Goal: Find specific page/section

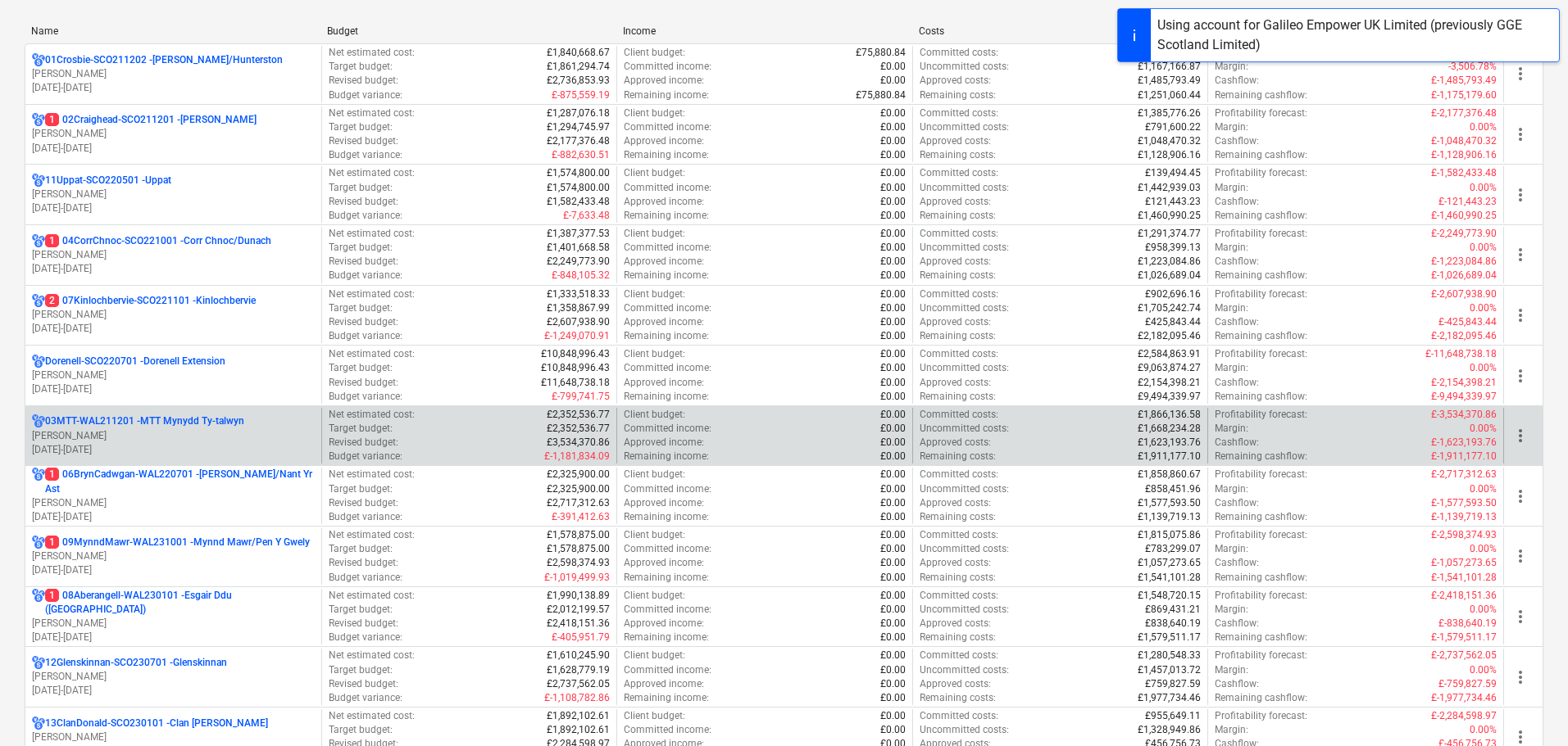
scroll to position [246, 0]
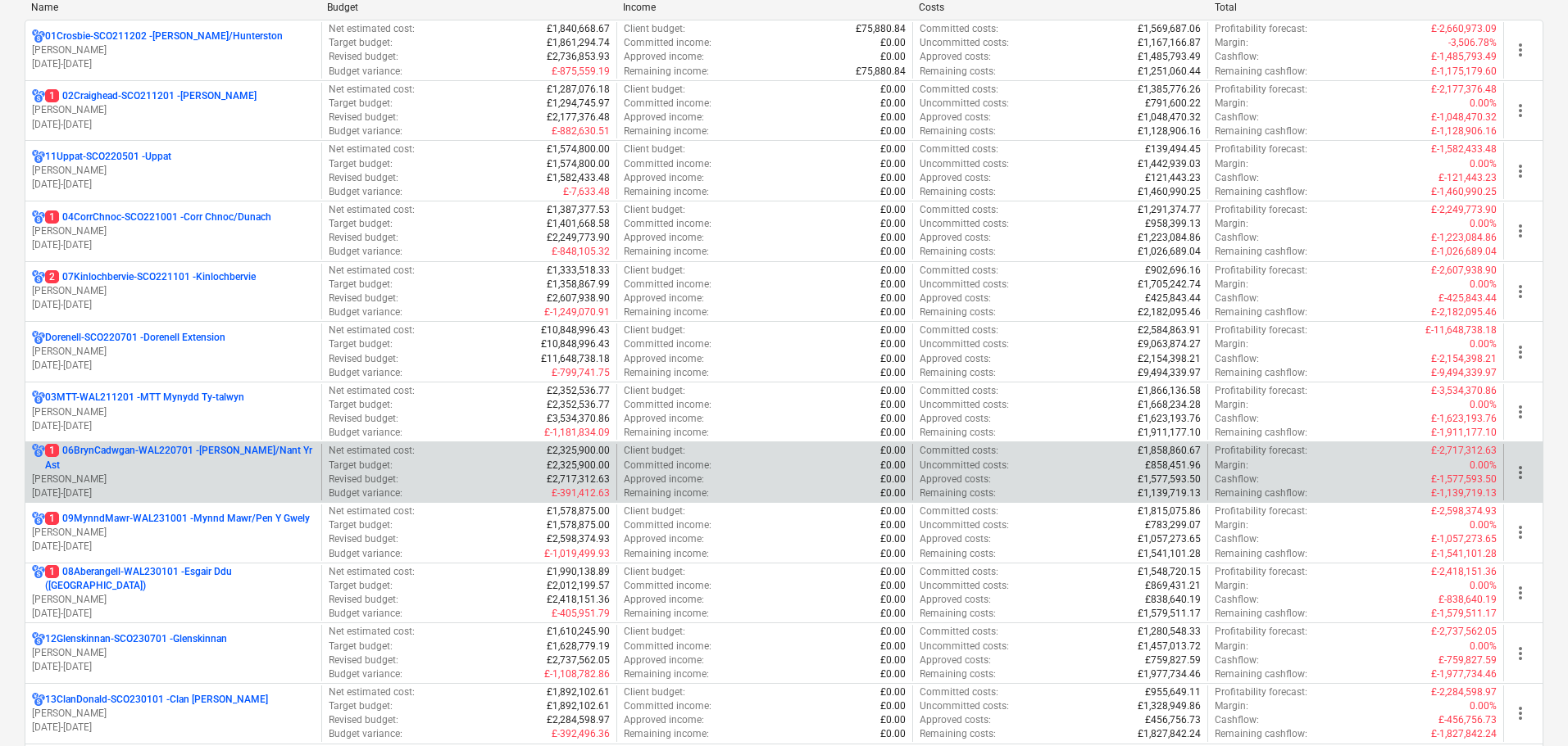
click at [184, 469] on p "1 06BrynCadwgan-WAL220701 - [PERSON_NAME]/Nant Yr Ast" at bounding box center [180, 458] width 270 height 28
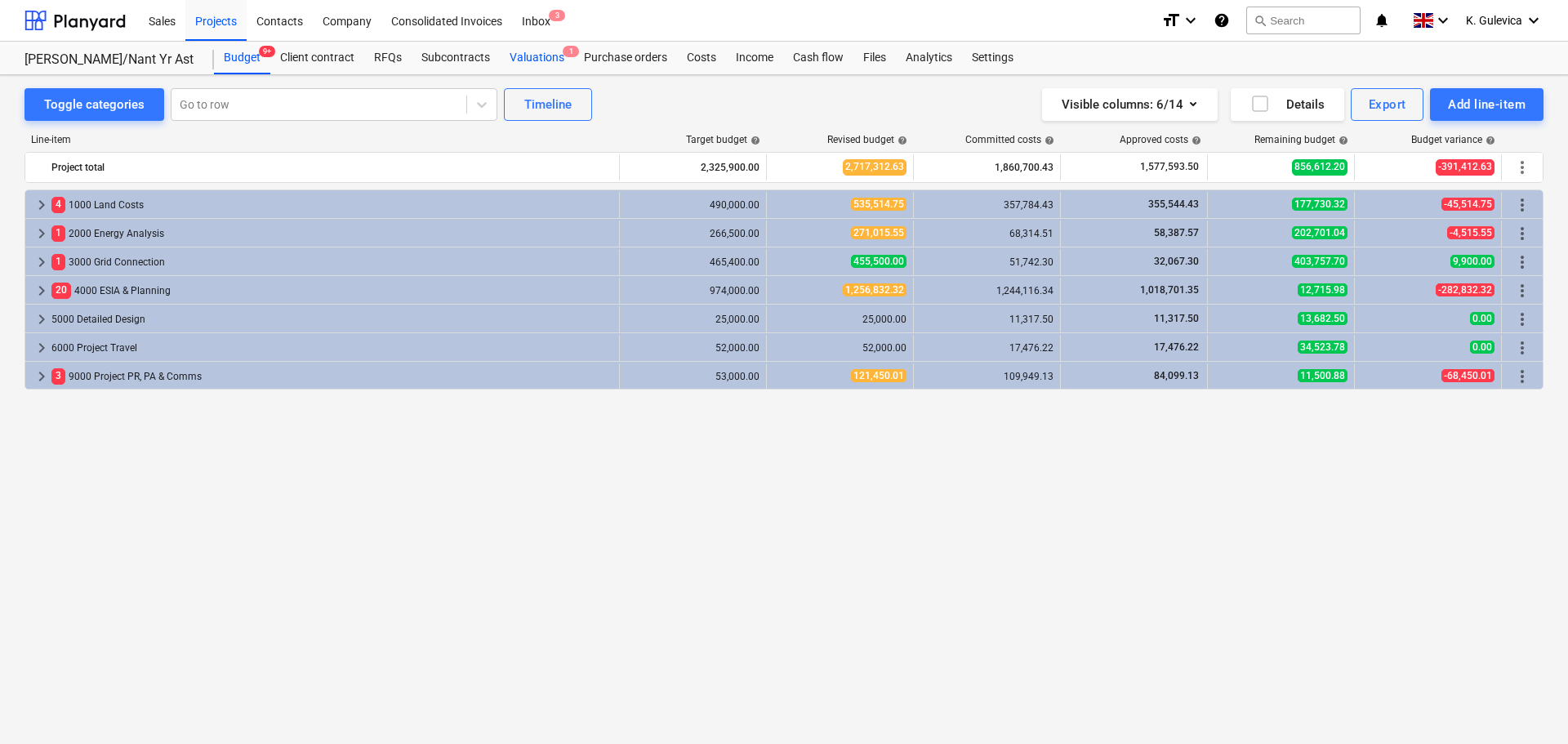
click at [563, 55] on span "1" at bounding box center [571, 52] width 17 height 12
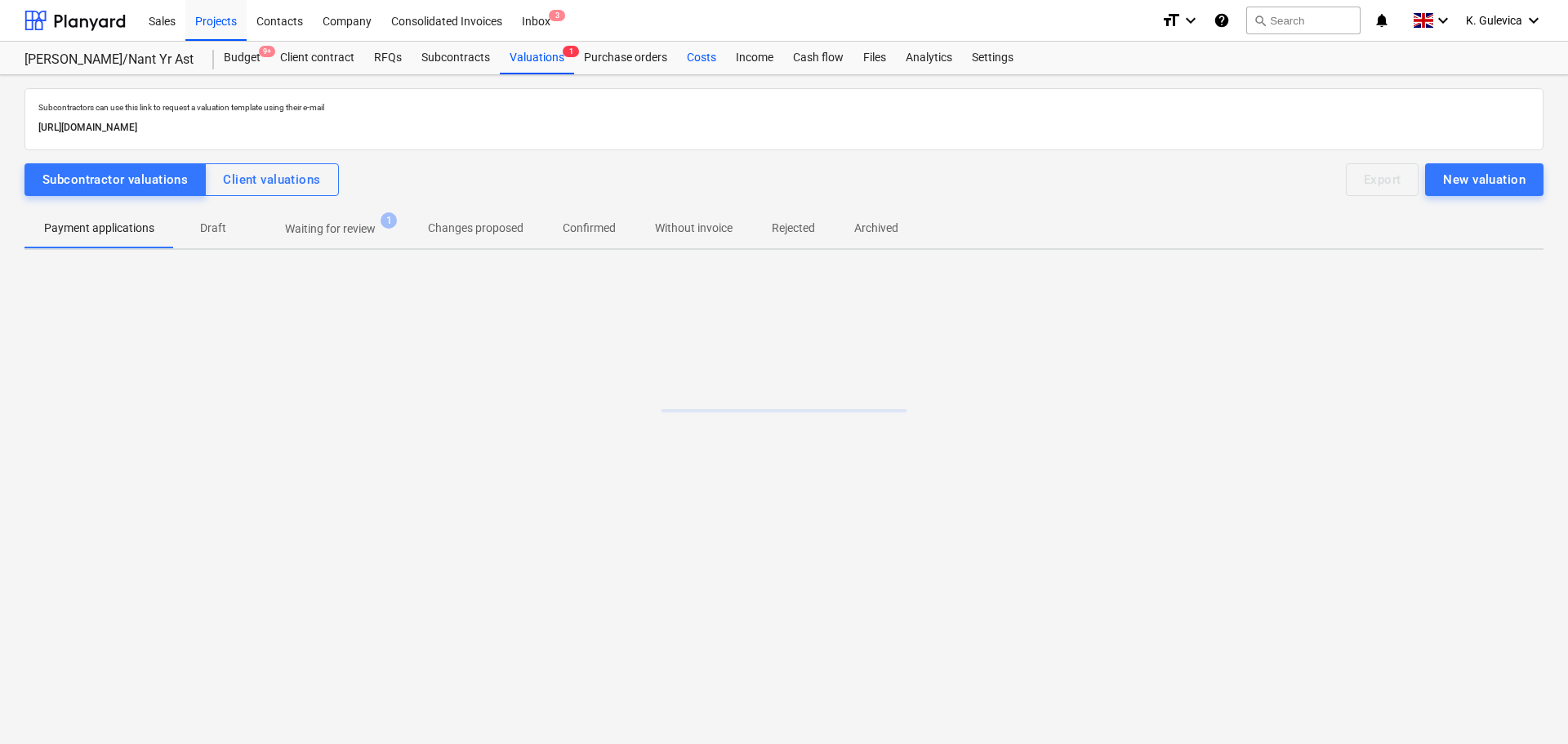
click at [697, 56] on div "Costs" at bounding box center [701, 58] width 49 height 33
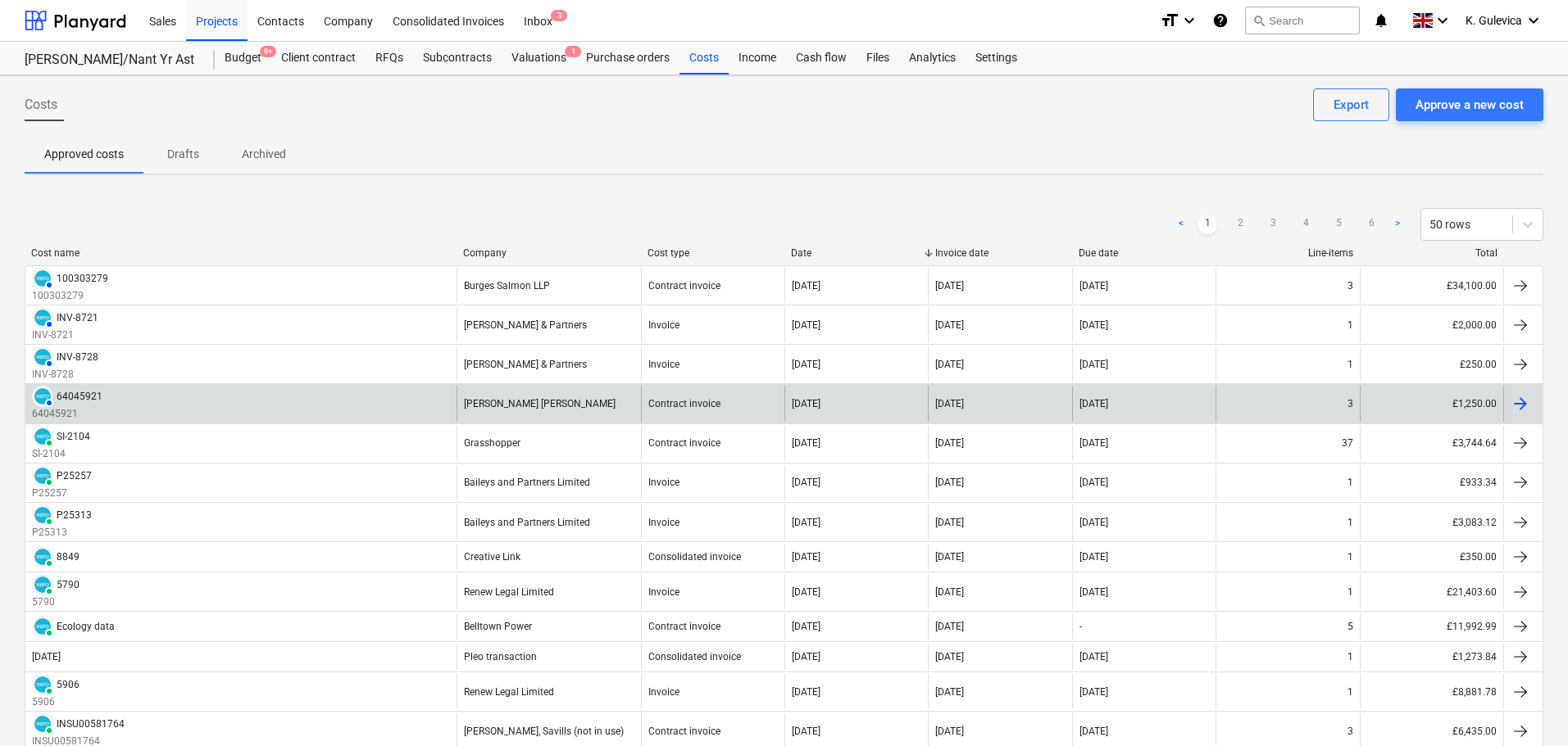
click at [382, 404] on div "AUTHORISED 64045921 64045921" at bounding box center [240, 403] width 431 height 35
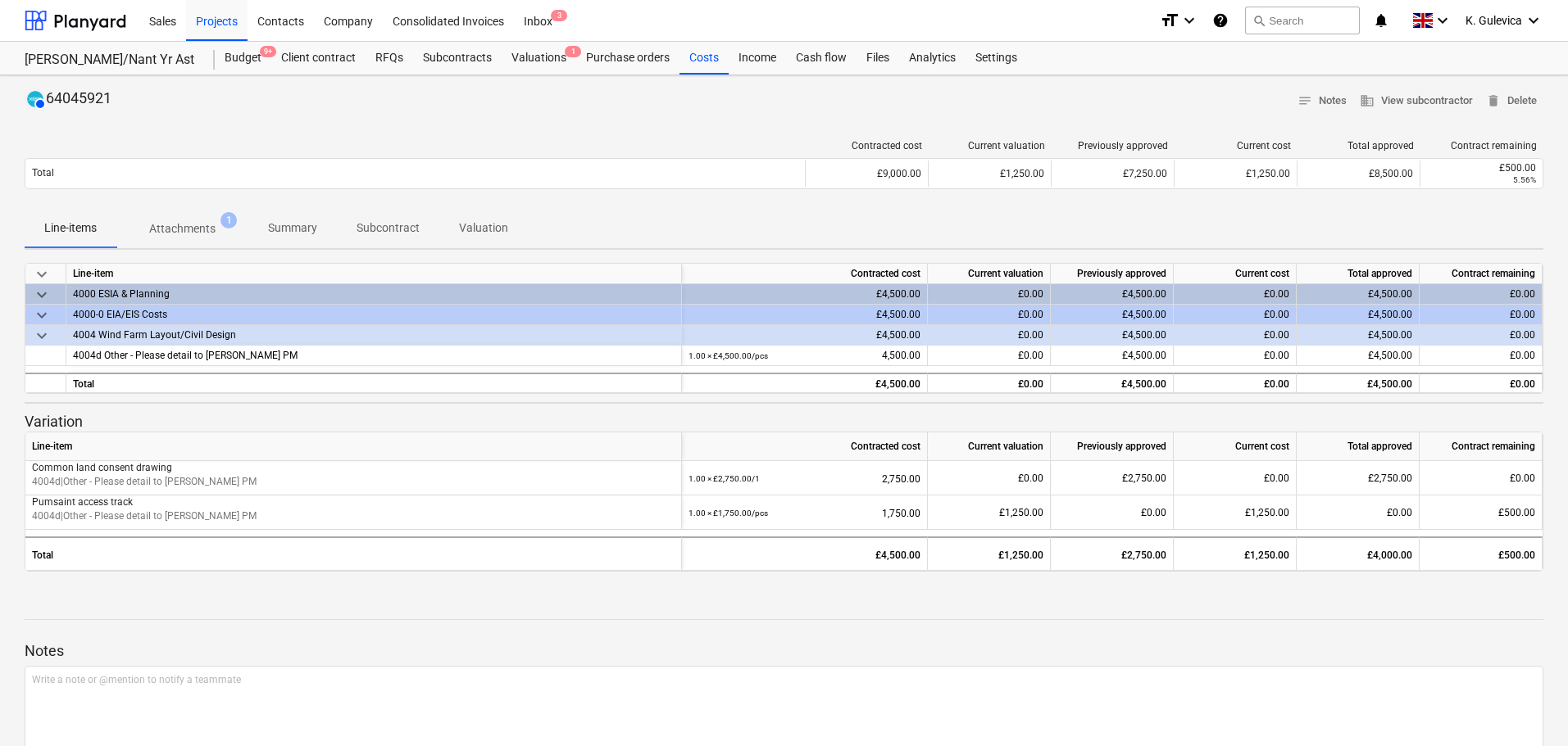
click at [288, 228] on p "Summary" at bounding box center [292, 228] width 49 height 18
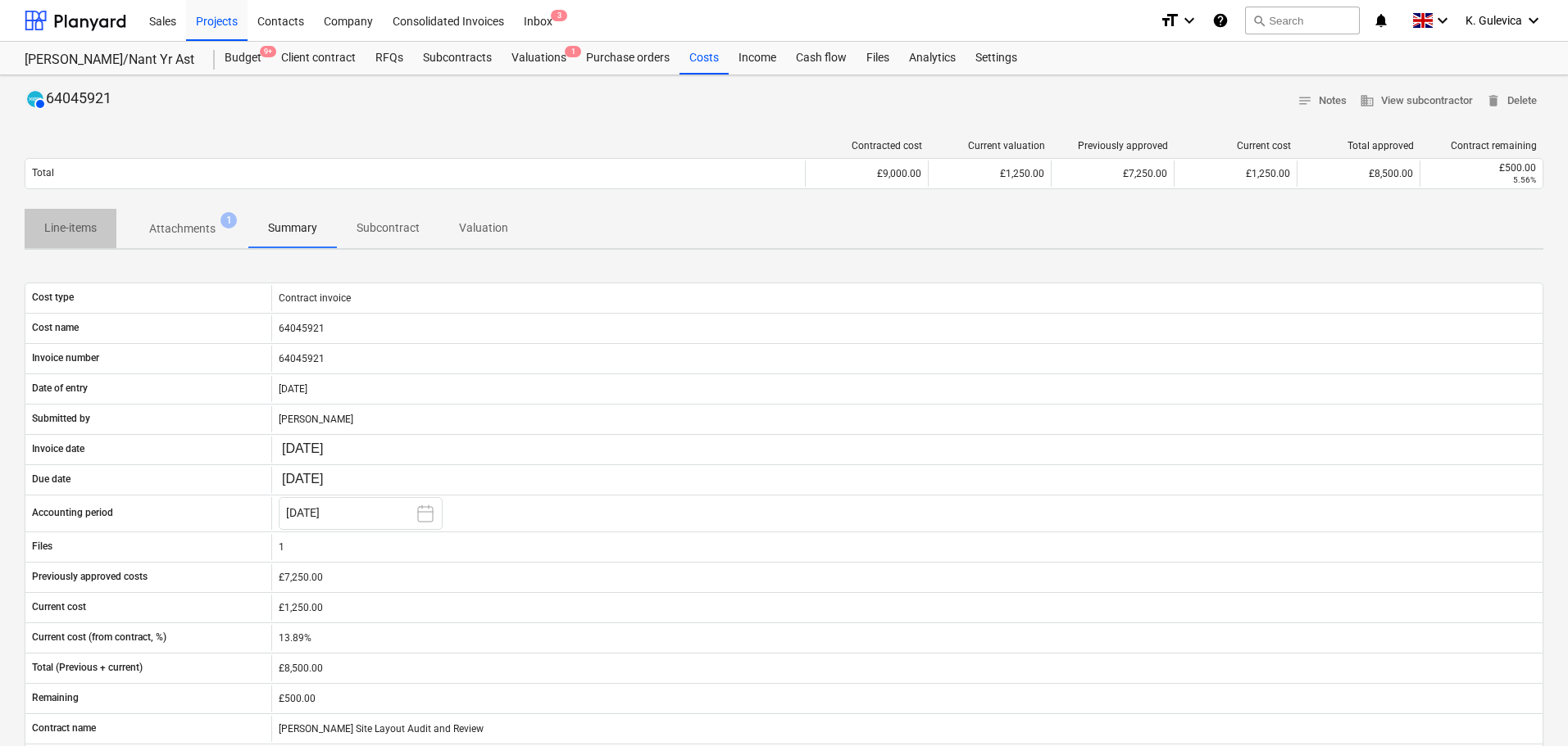
click at [73, 216] on span "Line-items" at bounding box center [70, 228] width 92 height 27
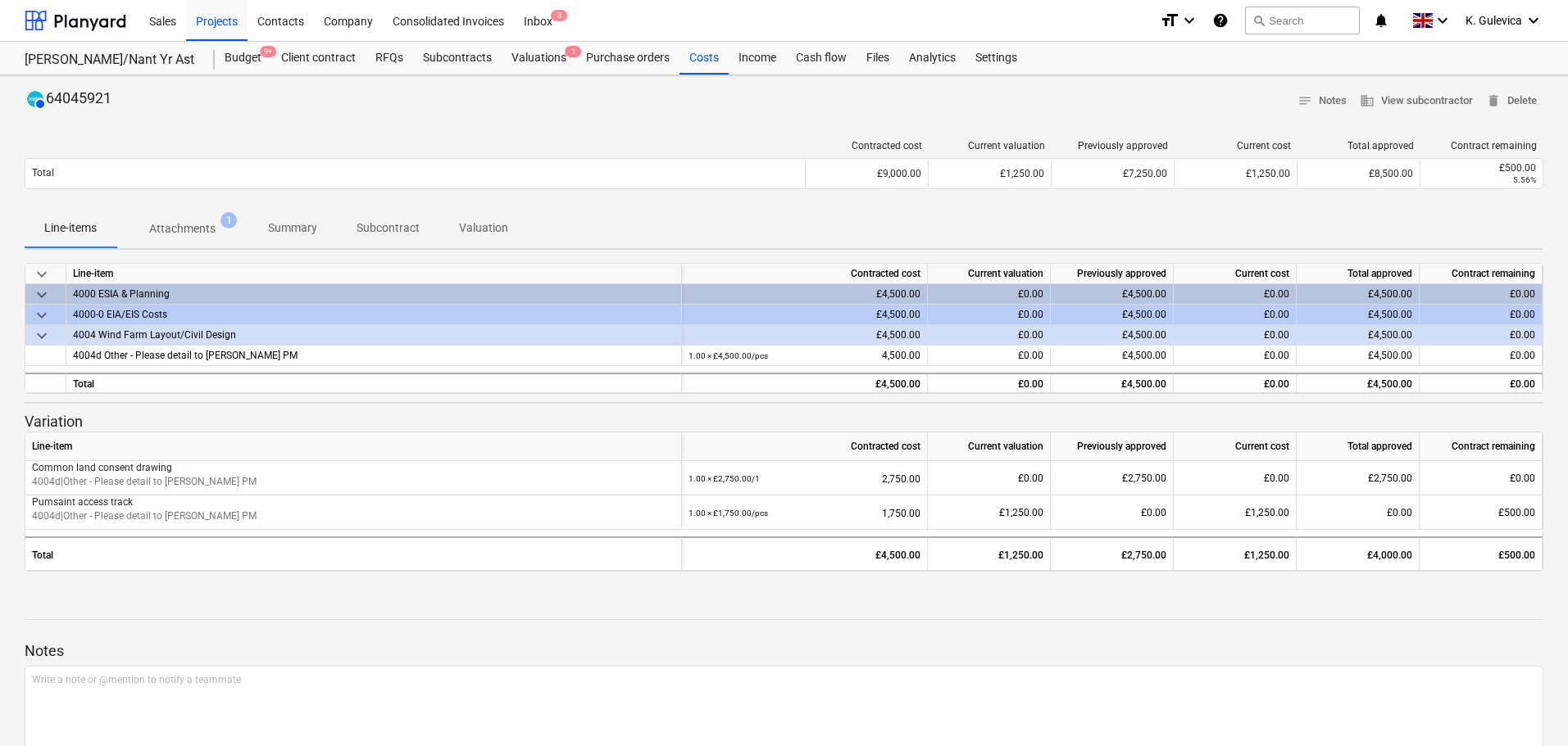
click at [191, 226] on p "Attachments" at bounding box center [183, 229] width 66 height 18
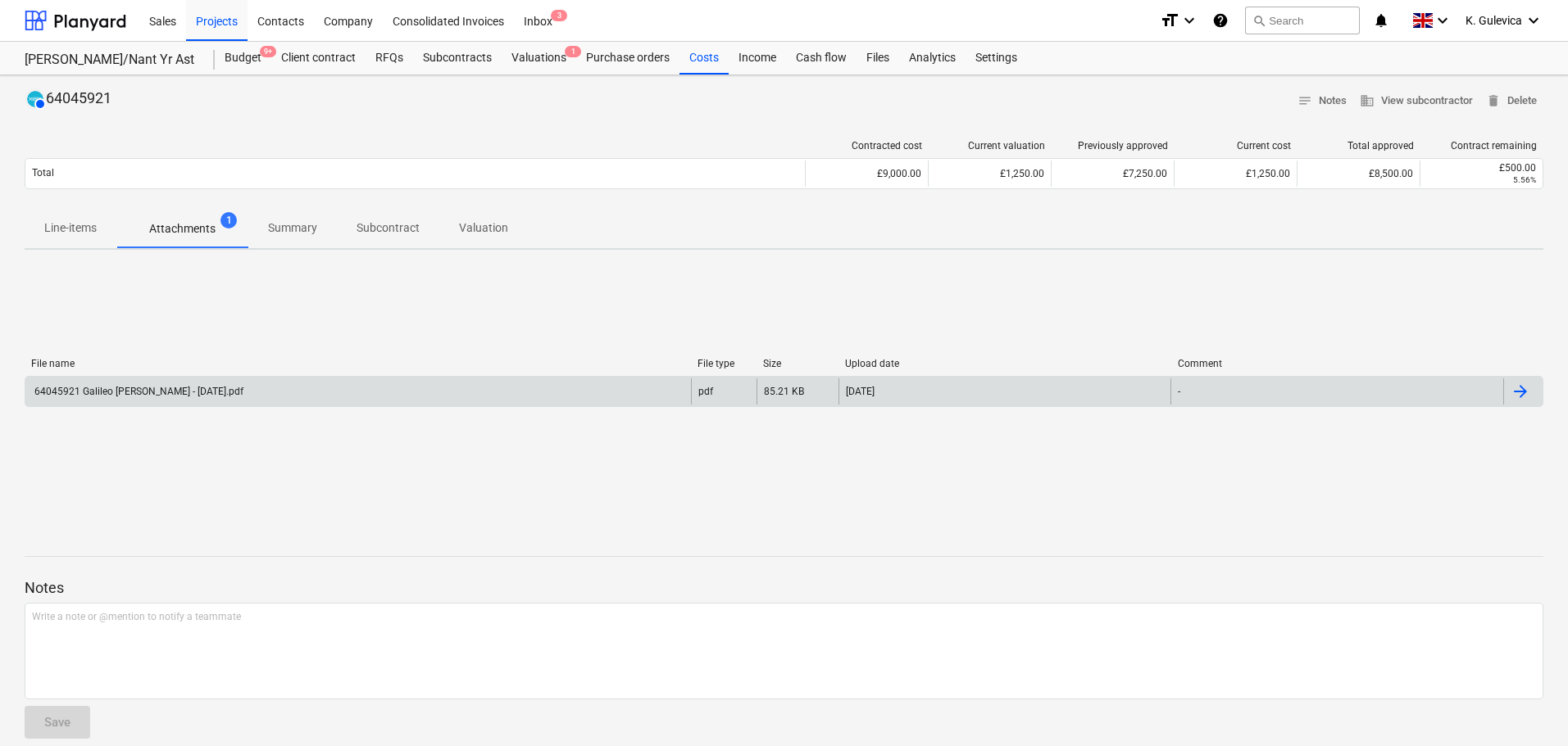
click at [200, 396] on div "64045921 Galileo [PERSON_NAME] - [DATE].pdf" at bounding box center [138, 392] width 211 height 12
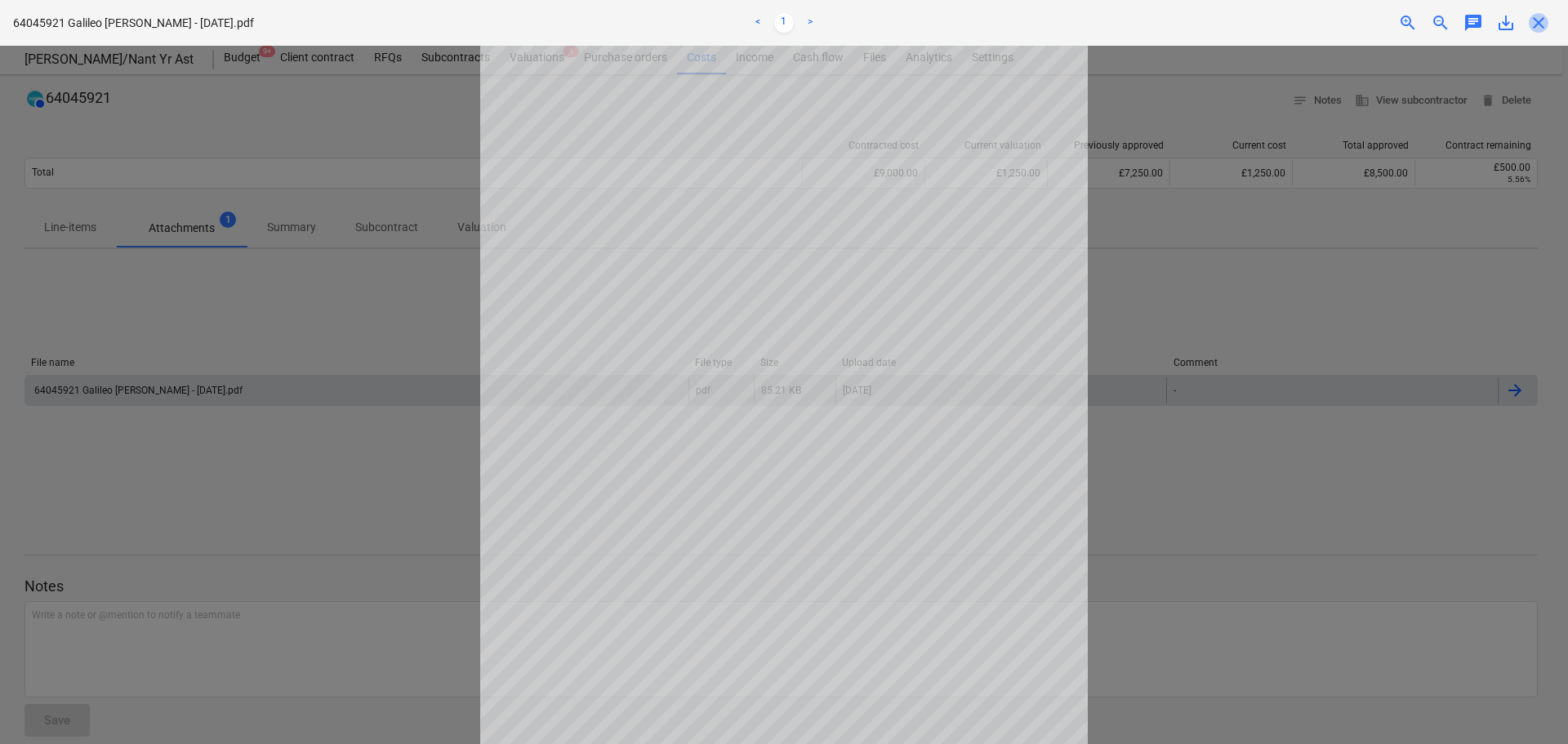
click at [1531, 19] on span "close" at bounding box center [1539, 22] width 19 height 19
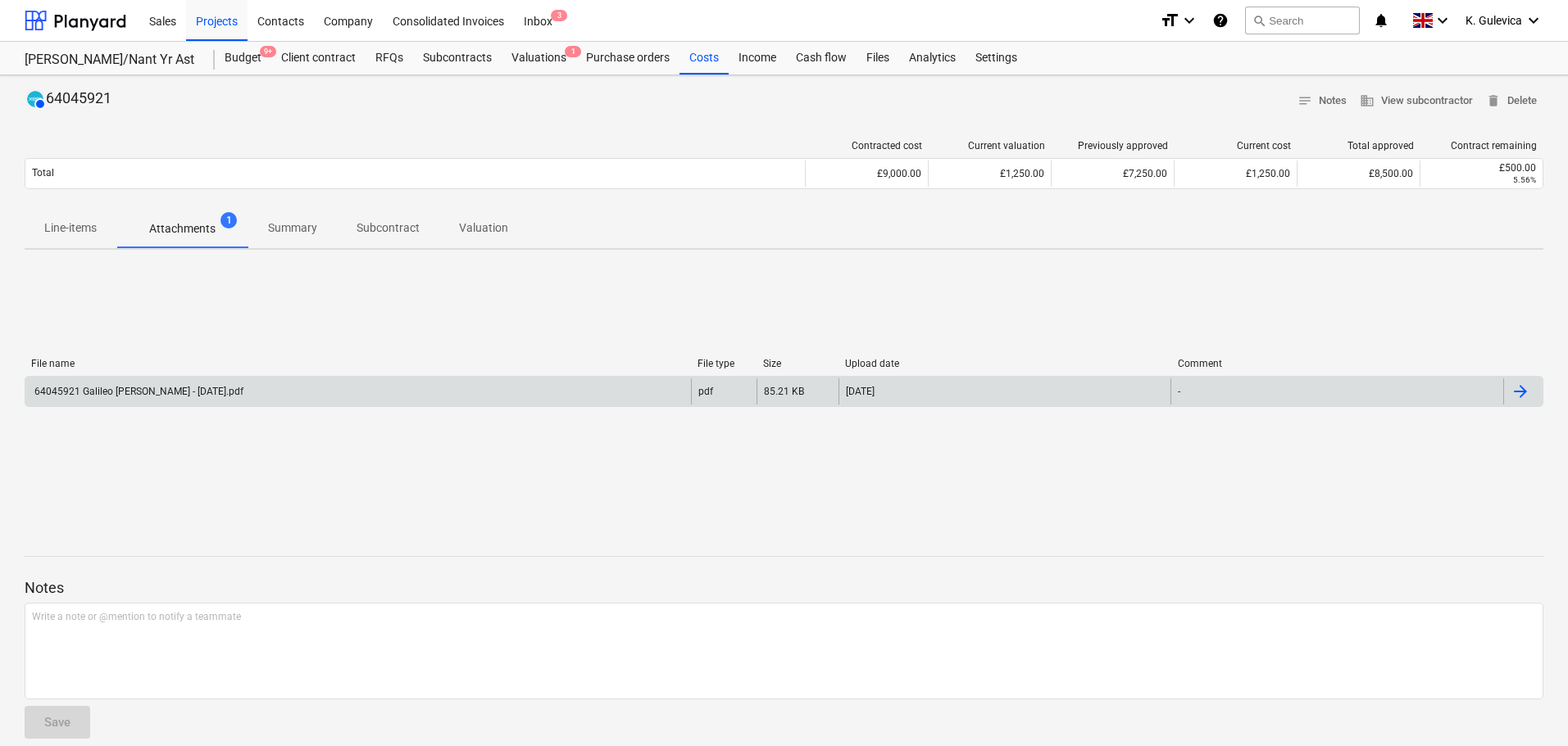
click at [94, 221] on p "Line-items" at bounding box center [70, 228] width 53 height 18
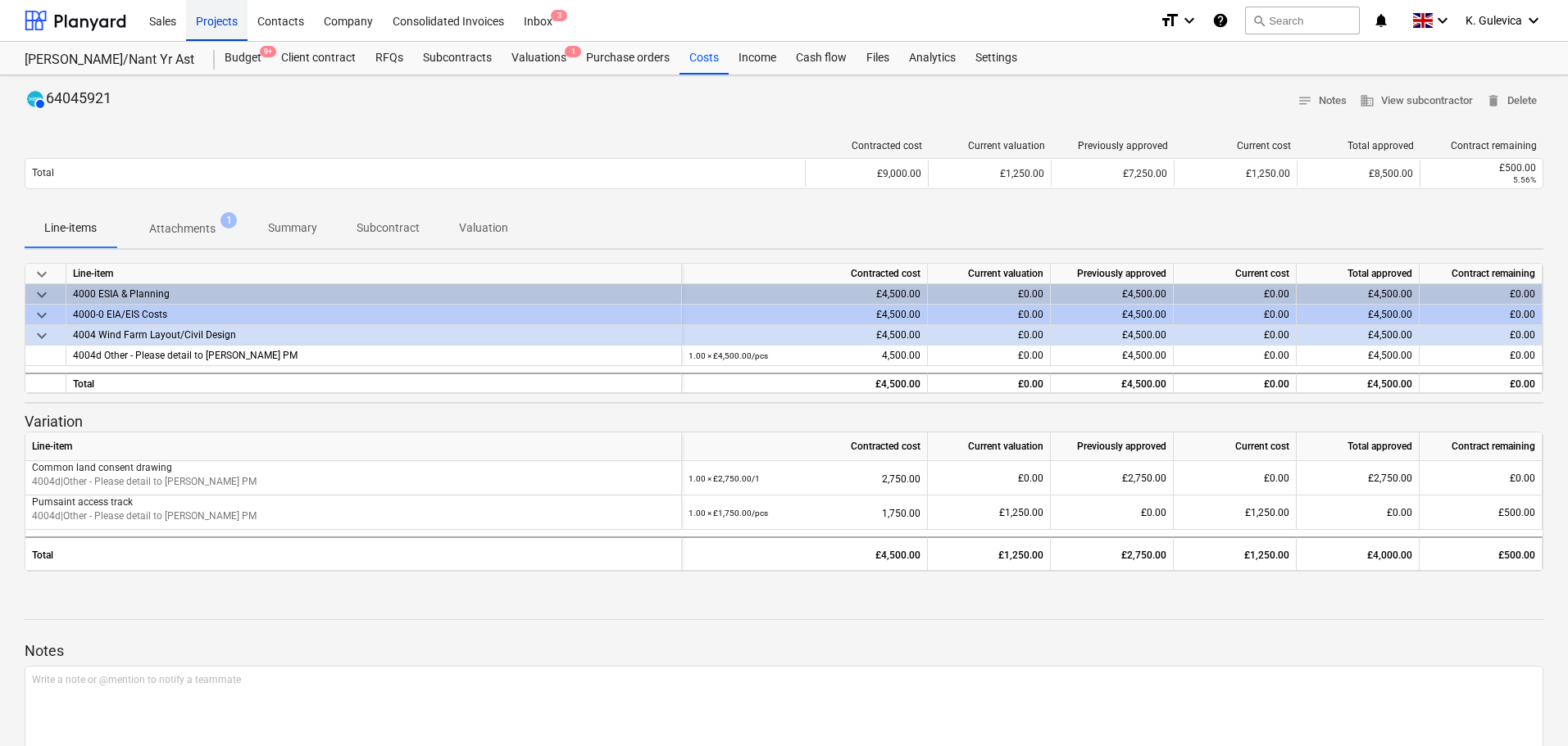
click at [207, 24] on div "Projects" at bounding box center [216, 20] width 62 height 42
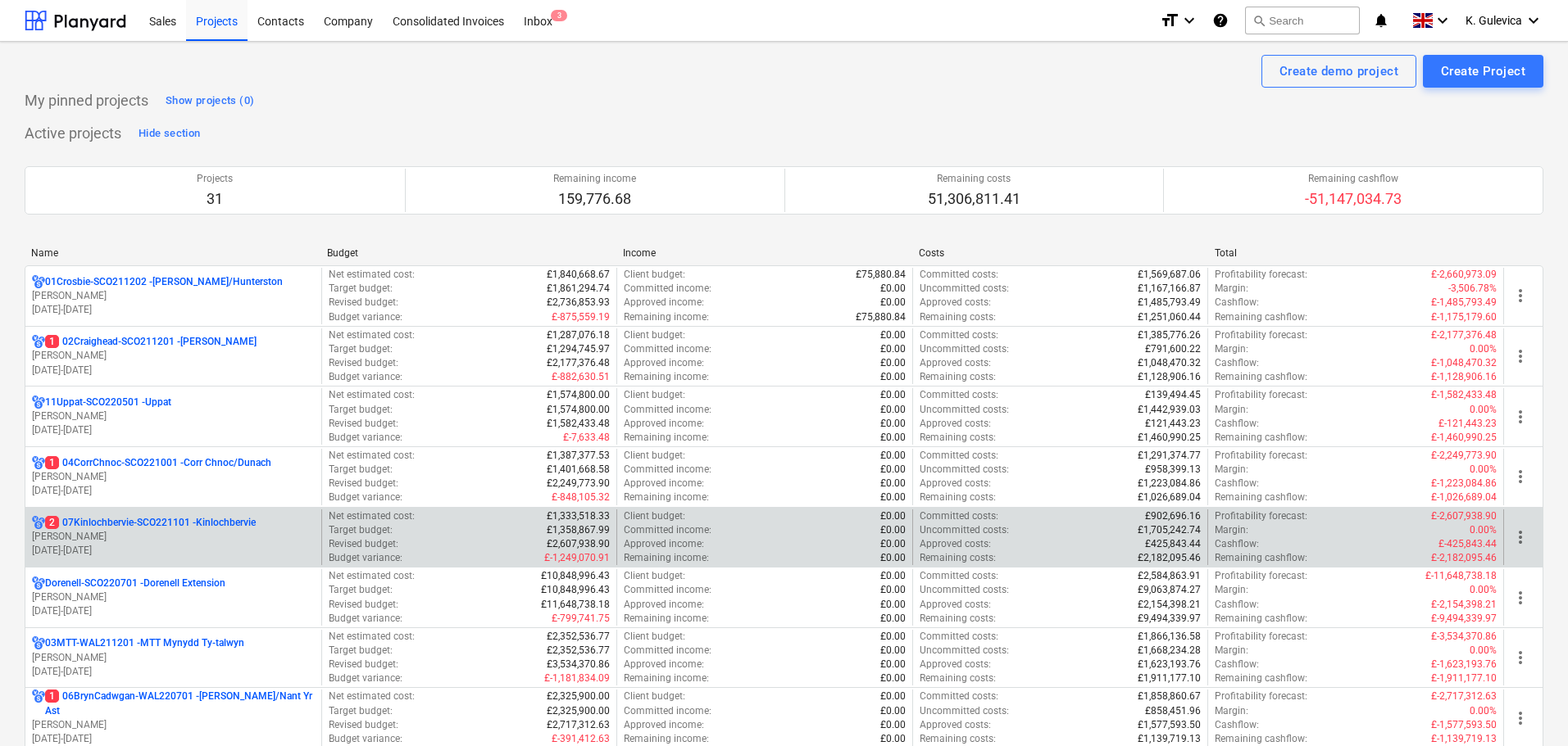
click at [114, 528] on p "2 07Kinlochbervie-SCO221101 - Kinlochbervie" at bounding box center [150, 522] width 211 height 14
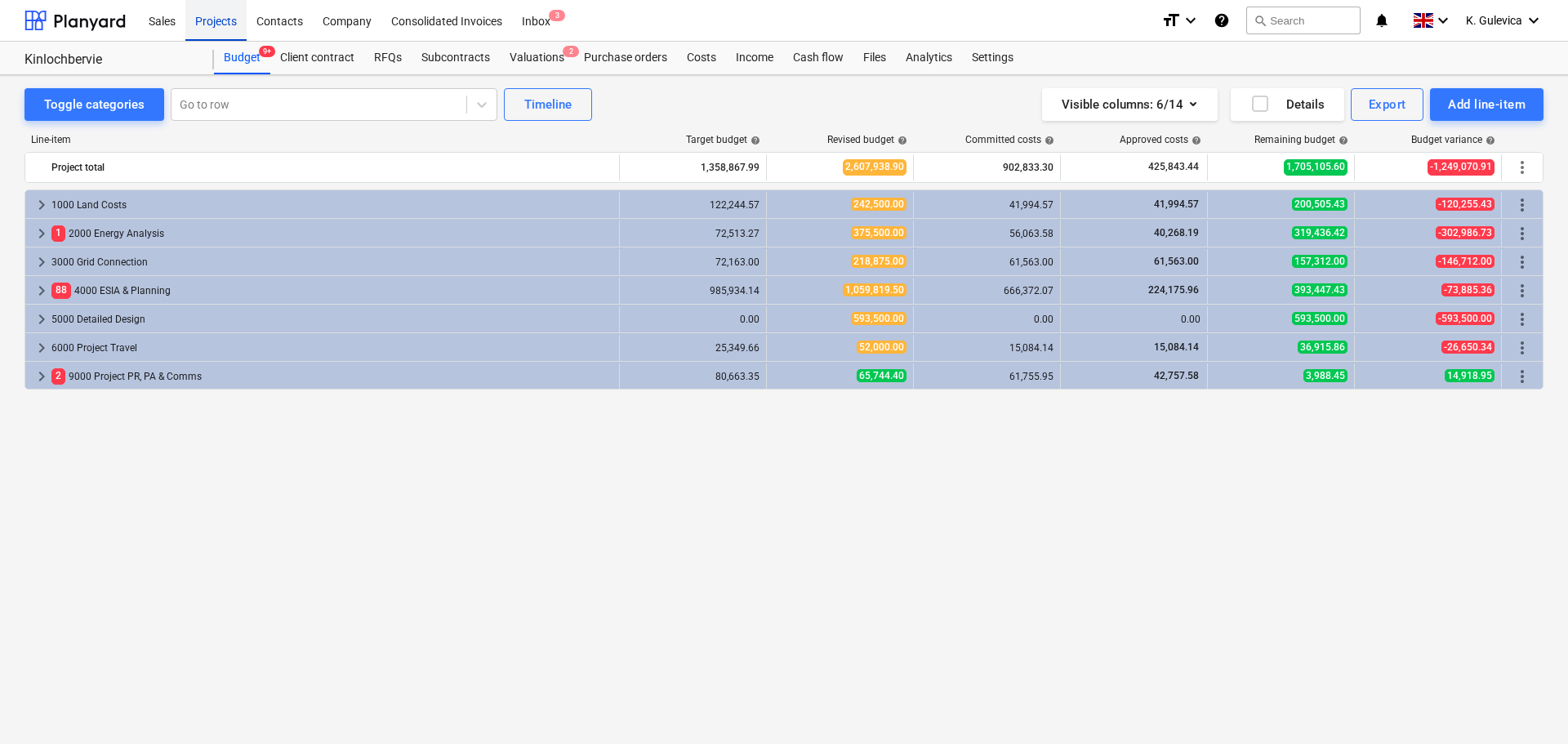
click at [221, 24] on div "Projects" at bounding box center [215, 19] width 61 height 42
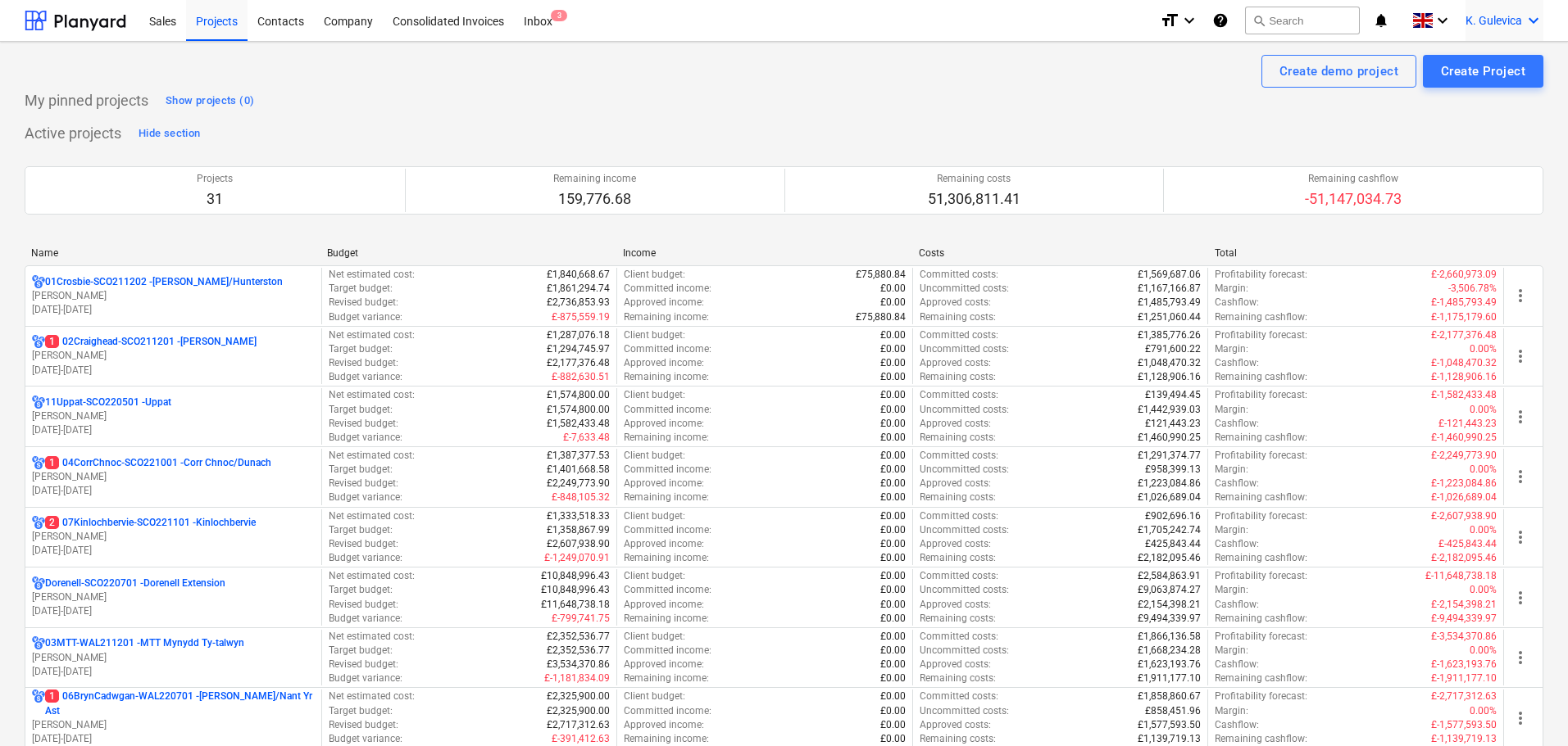
click at [1505, 19] on span "K. Gulevica" at bounding box center [1494, 20] width 57 height 13
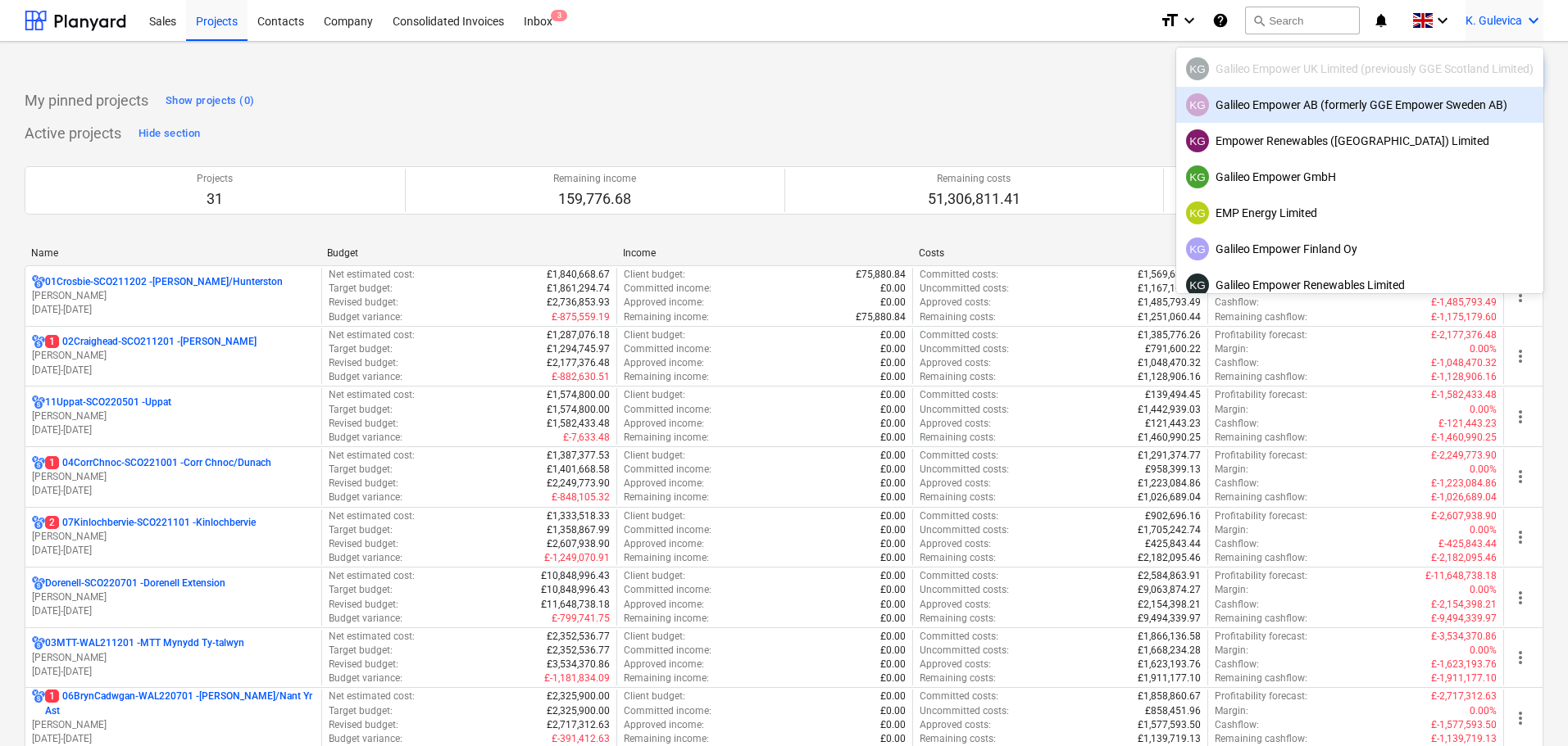
click at [1282, 109] on div "KG Galileo Empower AB (formerly GGE Empower Sweden AB)" at bounding box center [1360, 104] width 348 height 22
